Goal: Information Seeking & Learning: Learn about a topic

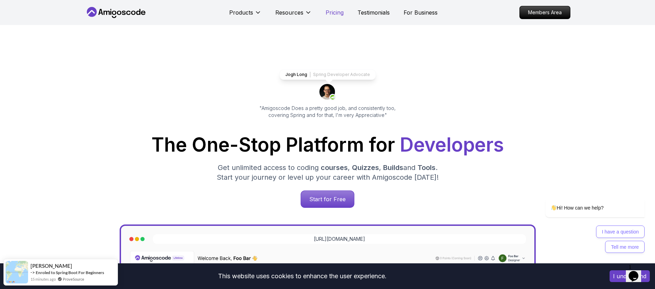
click at [335, 11] on p "Pricing" at bounding box center [335, 12] width 18 height 8
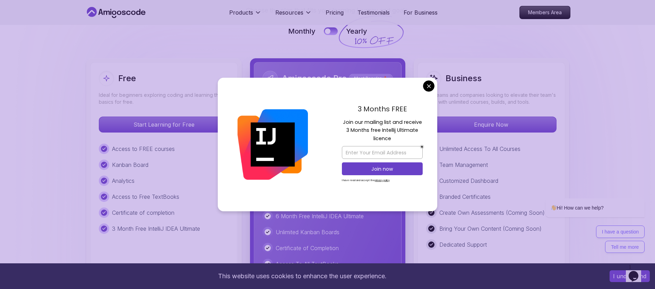
scroll to position [1440, 0]
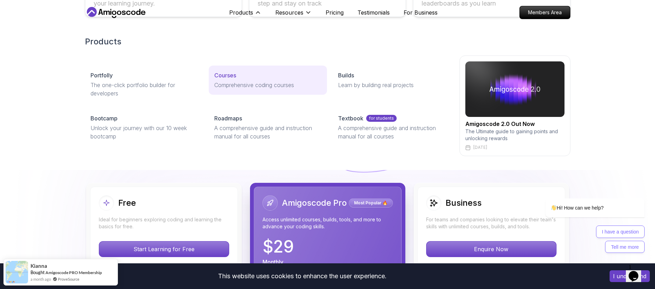
click at [231, 75] on p "Courses" at bounding box center [225, 75] width 22 height 8
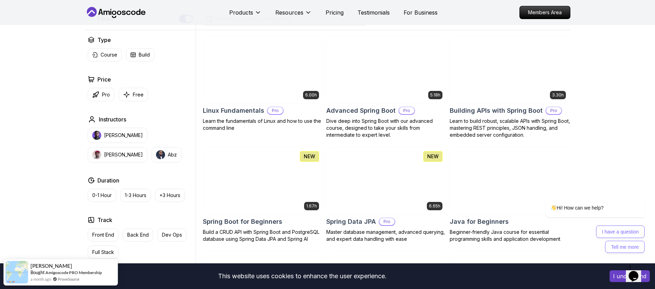
scroll to position [186, 0]
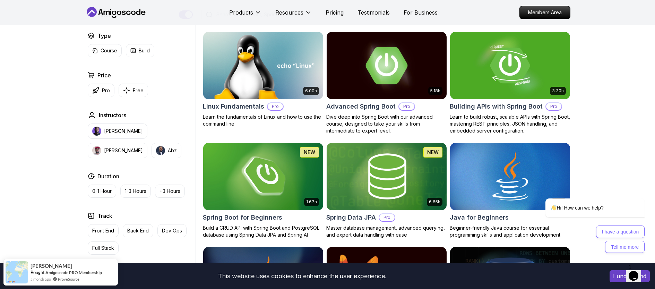
click at [386, 87] on img at bounding box center [386, 65] width 126 height 70
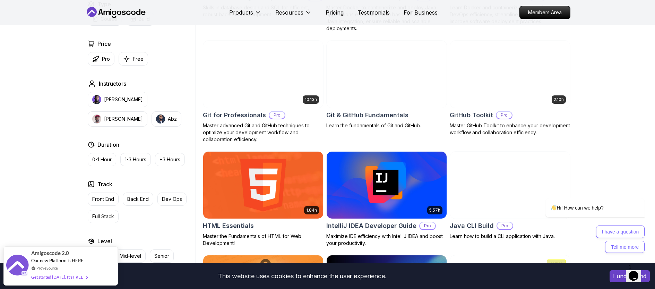
scroll to position [729, 0]
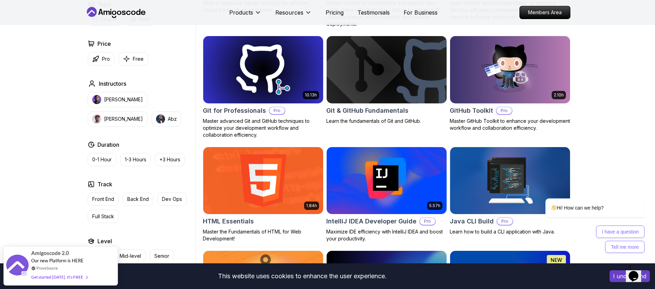
click at [383, 85] on img at bounding box center [386, 69] width 126 height 70
click at [508, 68] on img at bounding box center [510, 69] width 126 height 70
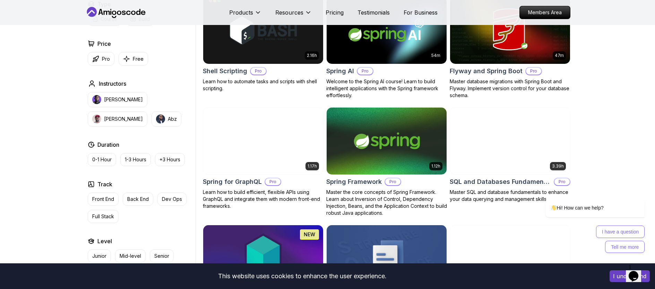
scroll to position [1664, 0]
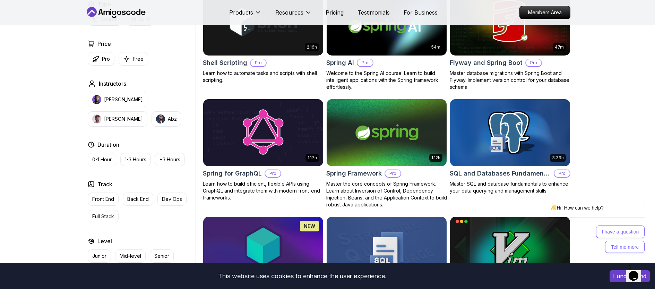
click at [260, 111] on img at bounding box center [263, 132] width 126 height 70
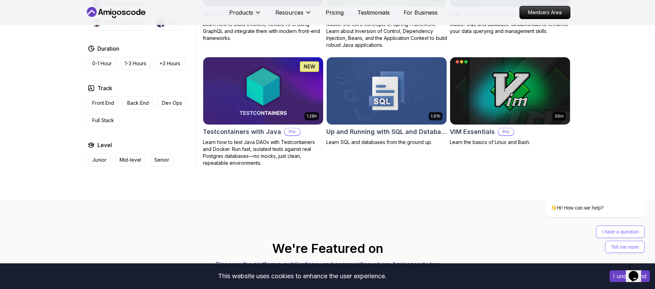
scroll to position [1768, 0]
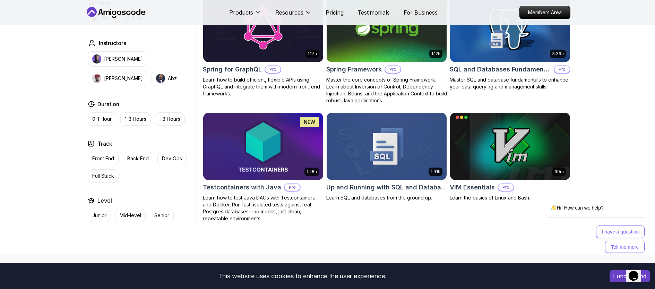
click at [274, 141] on img at bounding box center [263, 146] width 126 height 70
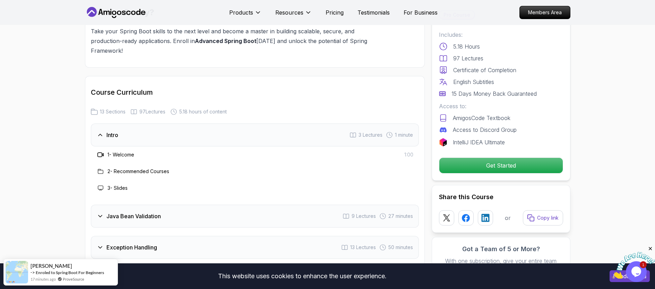
scroll to position [902, 0]
